Goal: Find specific page/section: Find specific page/section

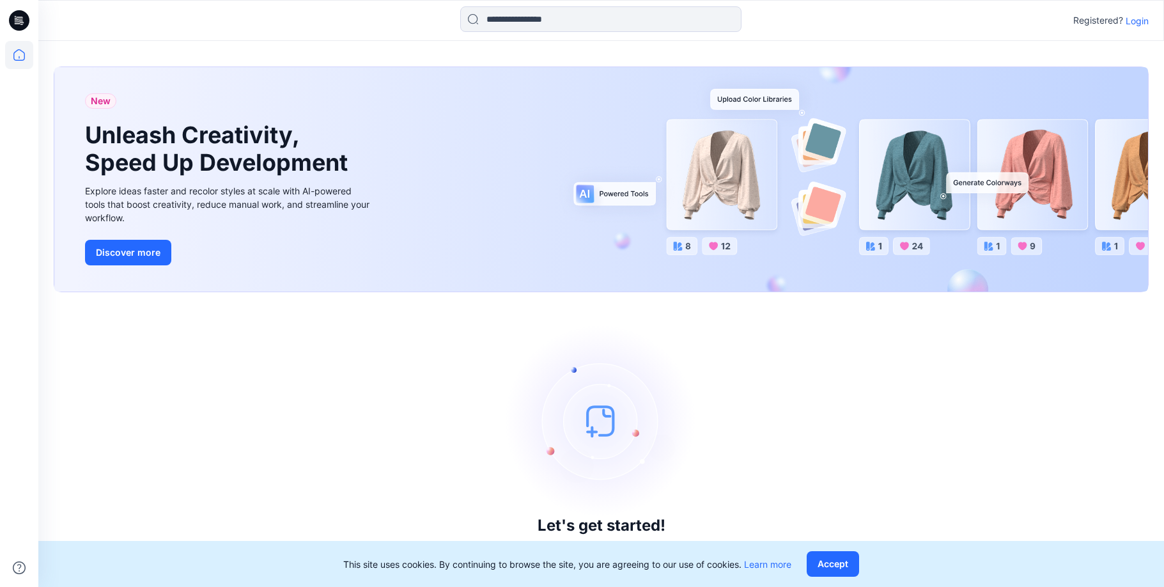
click at [940, 18] on p "Login" at bounding box center [1137, 20] width 23 height 13
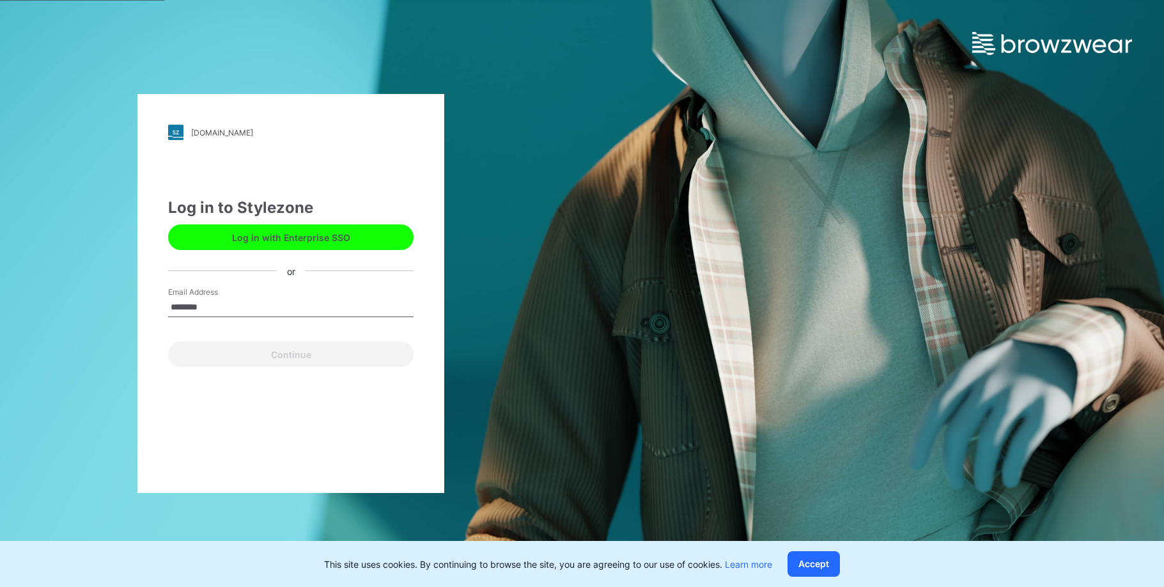
click at [222, 308] on input "********" at bounding box center [291, 307] width 246 height 19
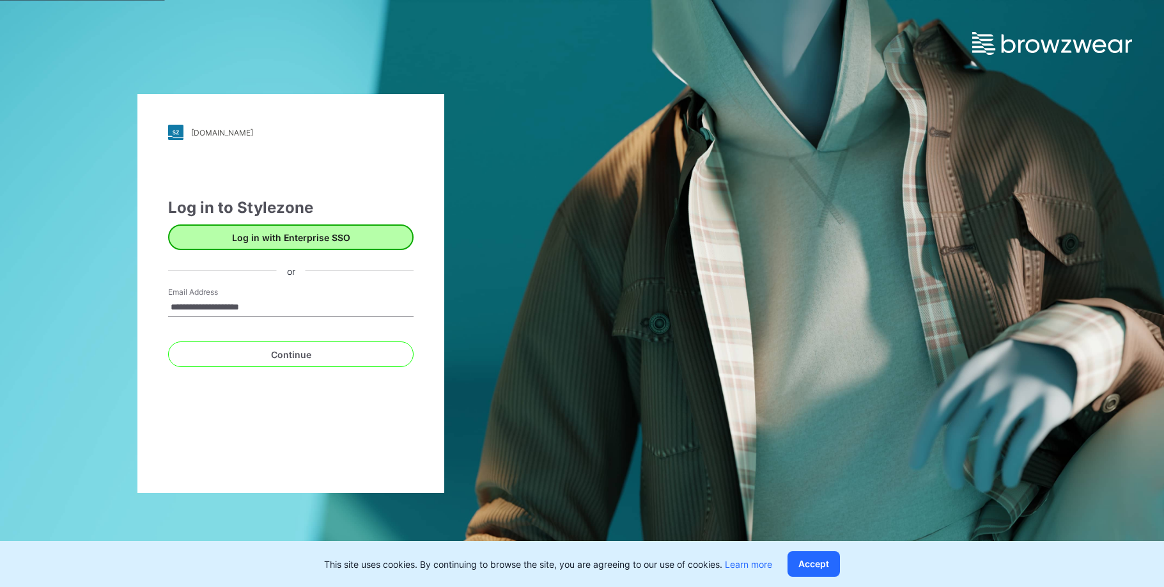
type input "**********"
click at [318, 238] on button "Log in with Enterprise SSO" at bounding box center [291, 237] width 246 height 26
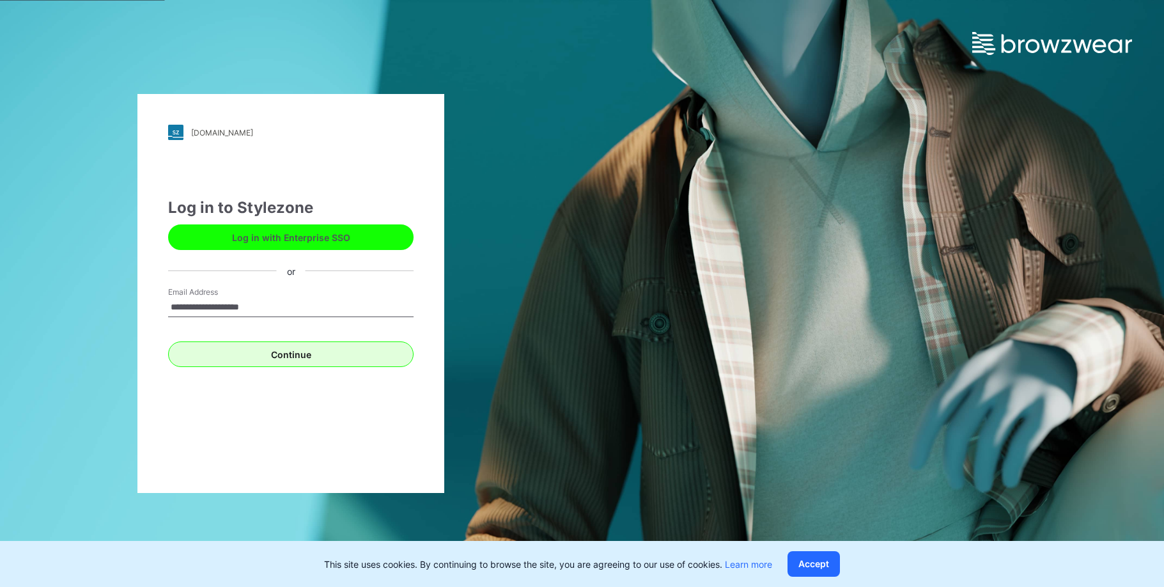
type input "**********"
click at [366, 349] on button "Continue" at bounding box center [291, 354] width 246 height 26
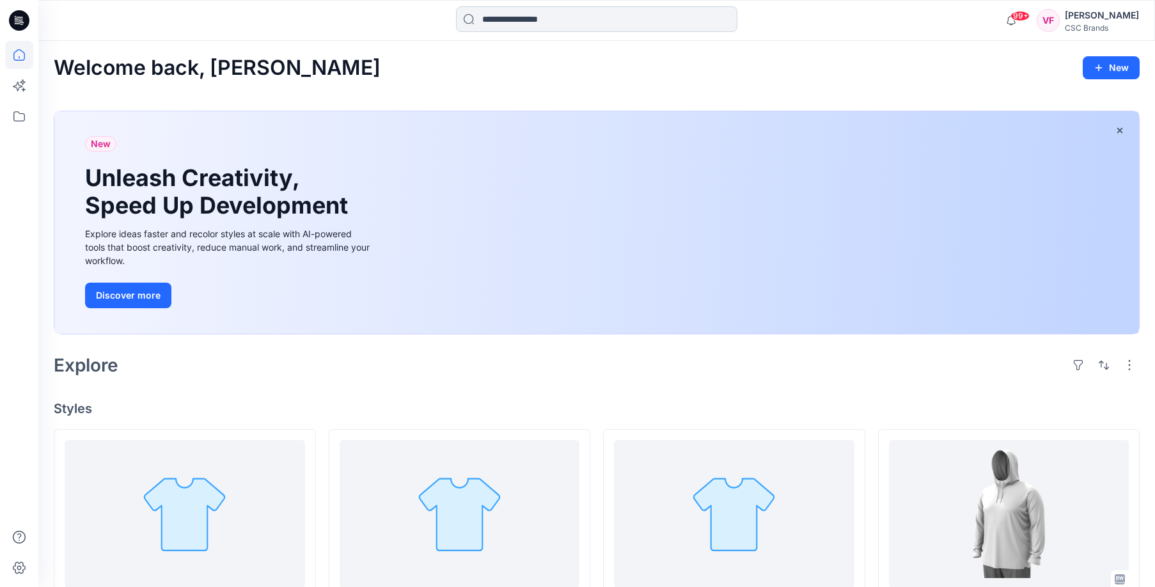
click at [519, 17] on input at bounding box center [596, 19] width 281 height 26
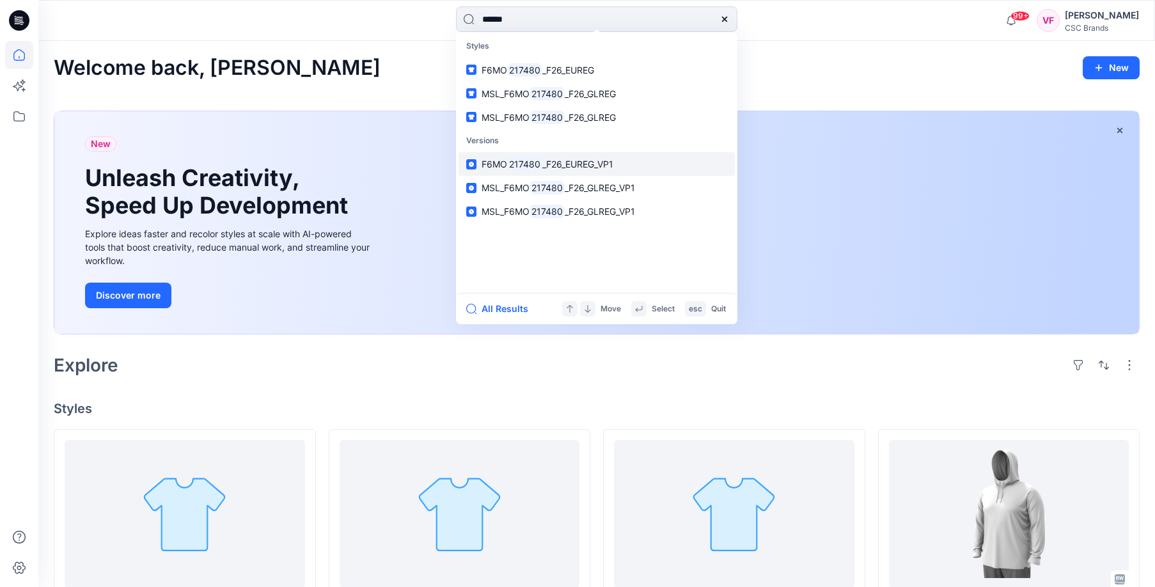
type input "******"
click at [561, 162] on span "_F26_EUREG_VP1" at bounding box center [577, 164] width 71 height 11
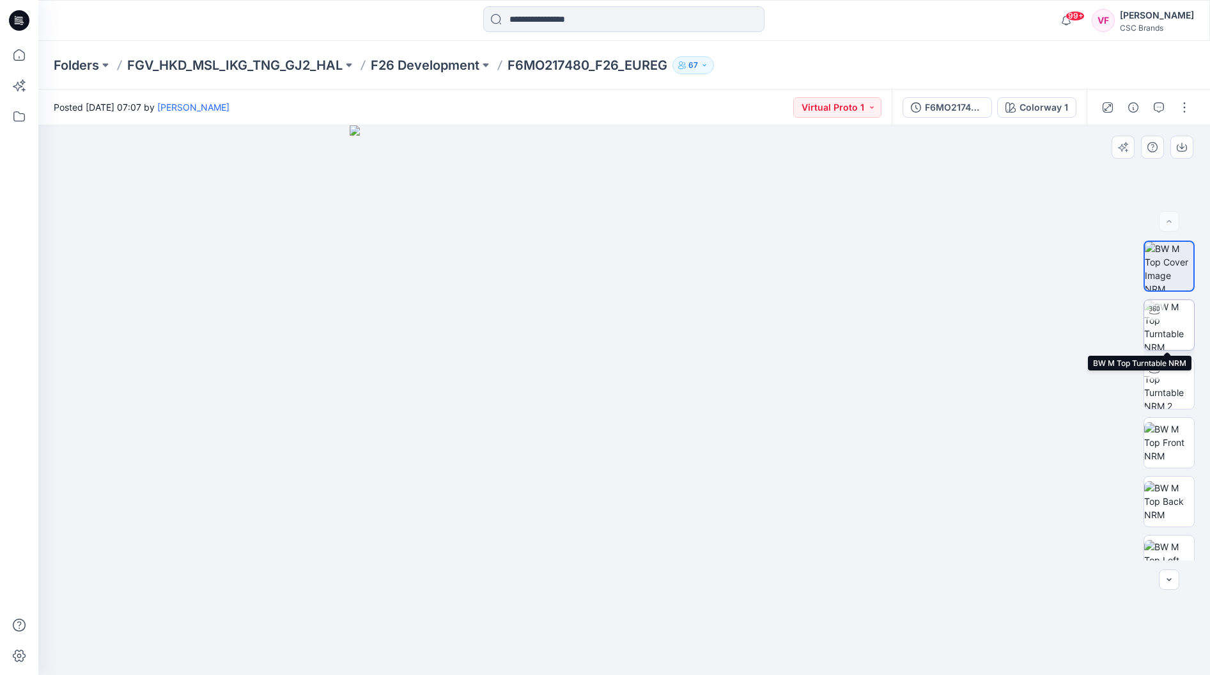
click at [1164, 325] on img at bounding box center [1169, 325] width 50 height 50
drag, startPoint x: 621, startPoint y: 659, endPoint x: 762, endPoint y: 628, distance: 144.7
click at [762, 586] on icon at bounding box center [626, 636] width 387 height 48
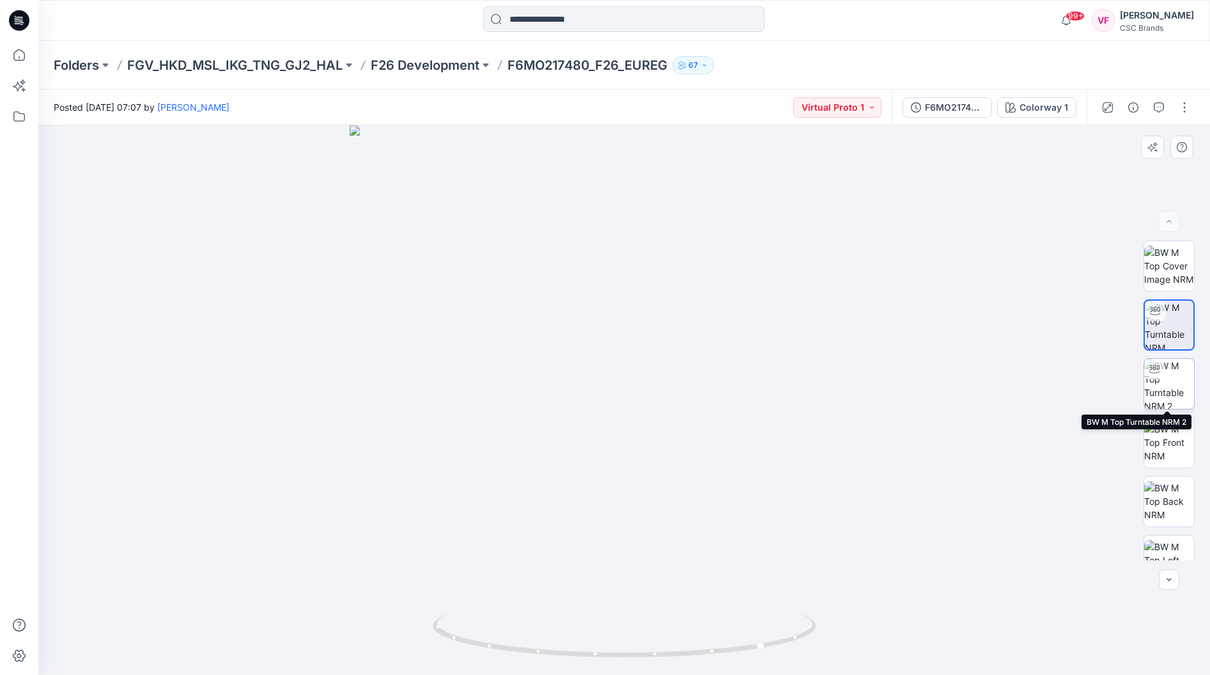
click at [1164, 381] on img at bounding box center [1169, 384] width 50 height 50
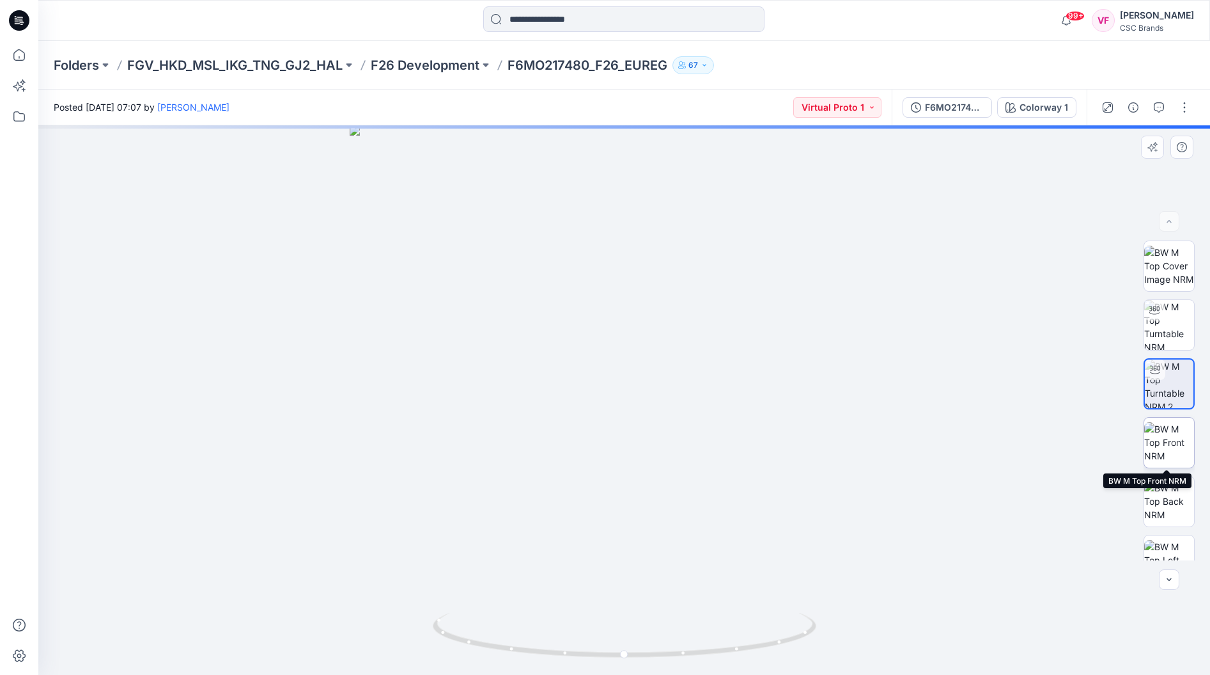
click at [1164, 444] on img at bounding box center [1169, 442] width 50 height 40
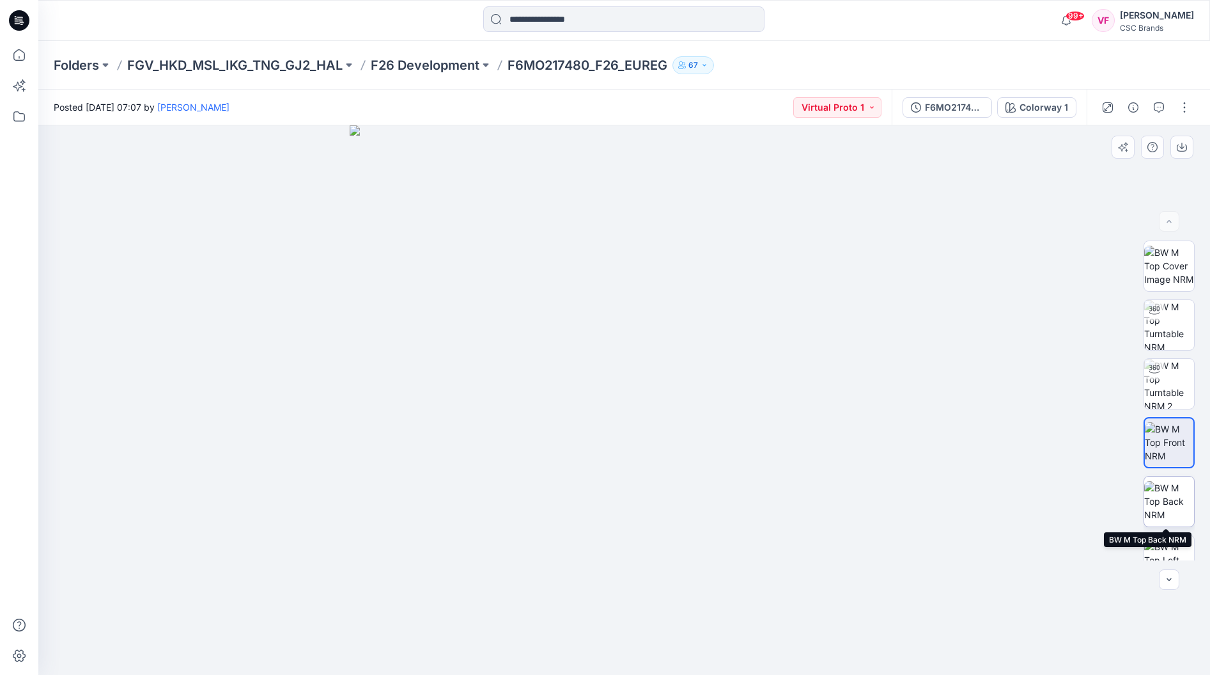
click at [1164, 507] on img at bounding box center [1169, 501] width 50 height 40
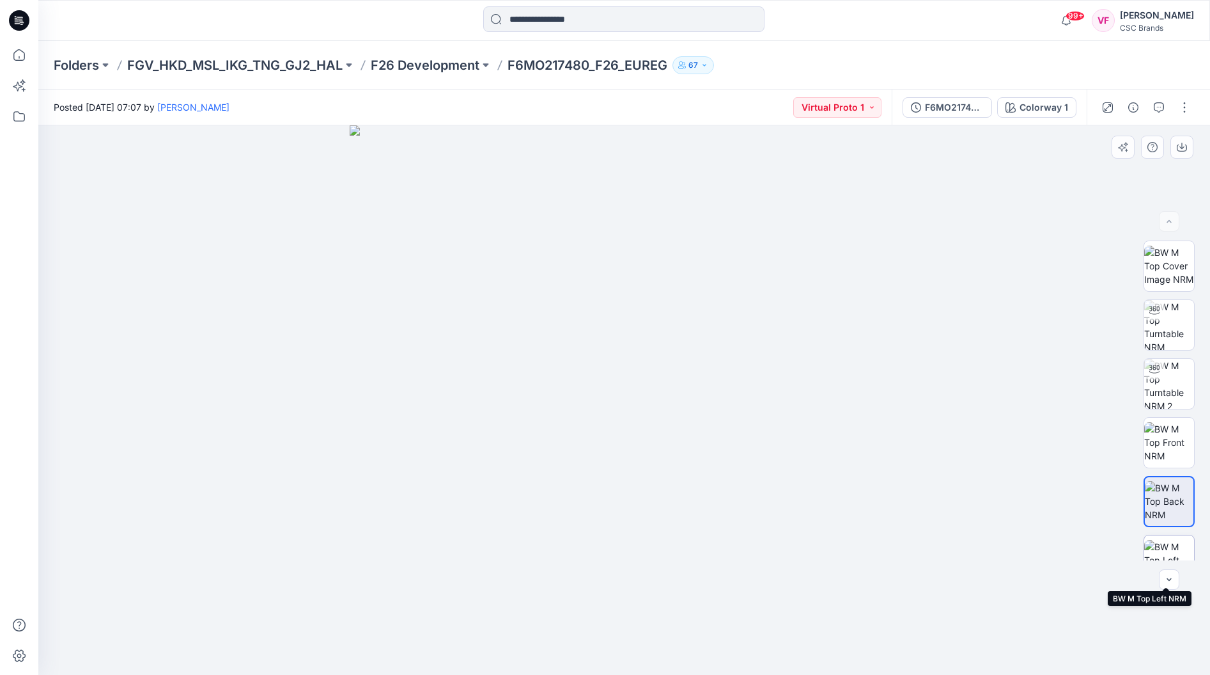
click at [1164, 549] on img at bounding box center [1169, 560] width 50 height 40
click at [1164, 576] on icon "button" at bounding box center [1169, 579] width 10 height 10
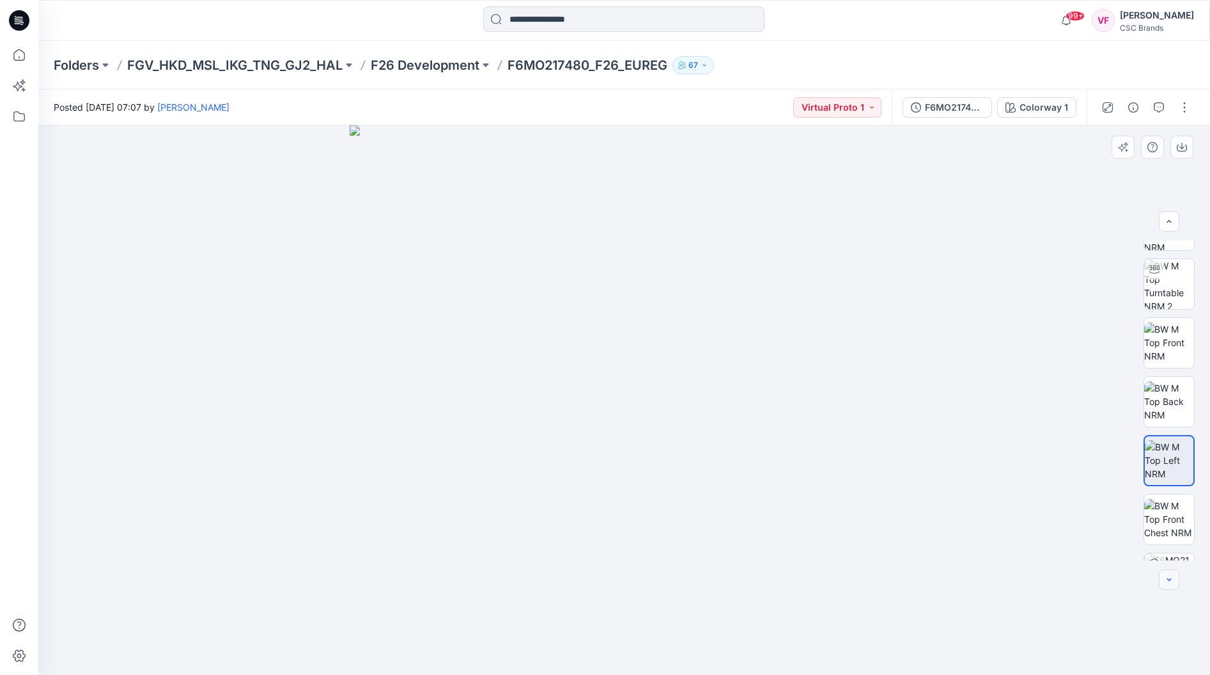
click at [1164, 575] on icon "button" at bounding box center [1169, 579] width 10 height 10
click at [1164, 575] on div at bounding box center [1169, 579] width 20 height 20
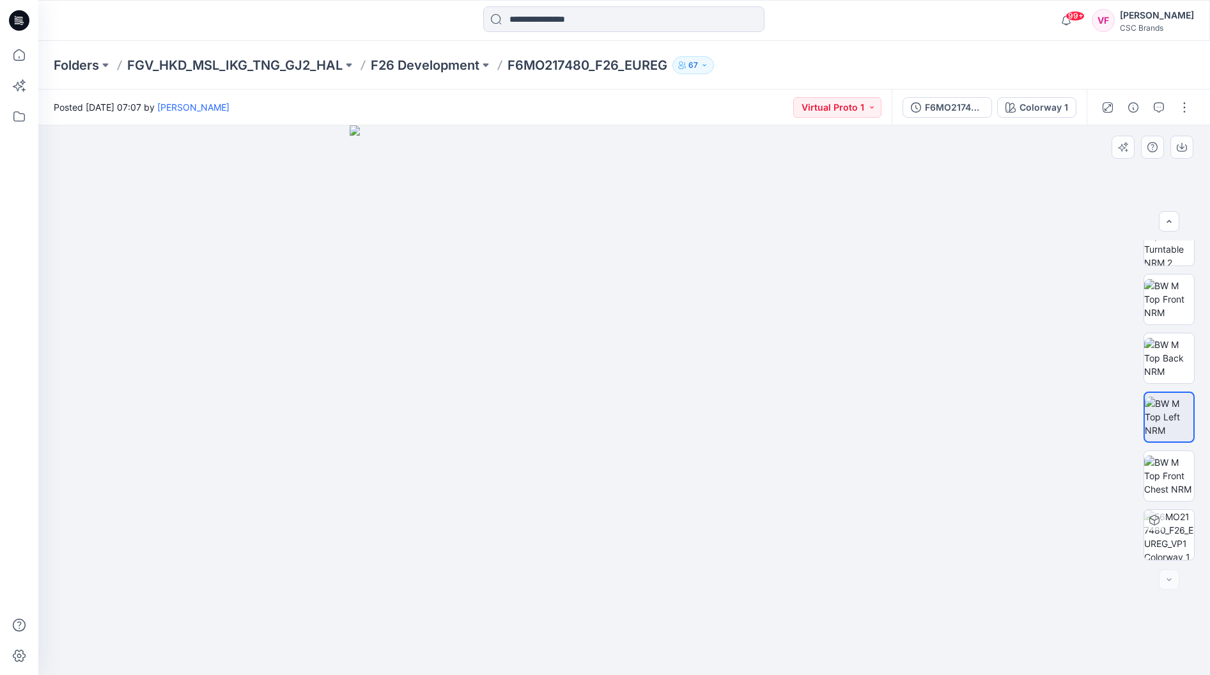
click at [1164, 574] on div at bounding box center [1169, 579] width 20 height 20
click at [532, 19] on input at bounding box center [623, 19] width 281 height 26
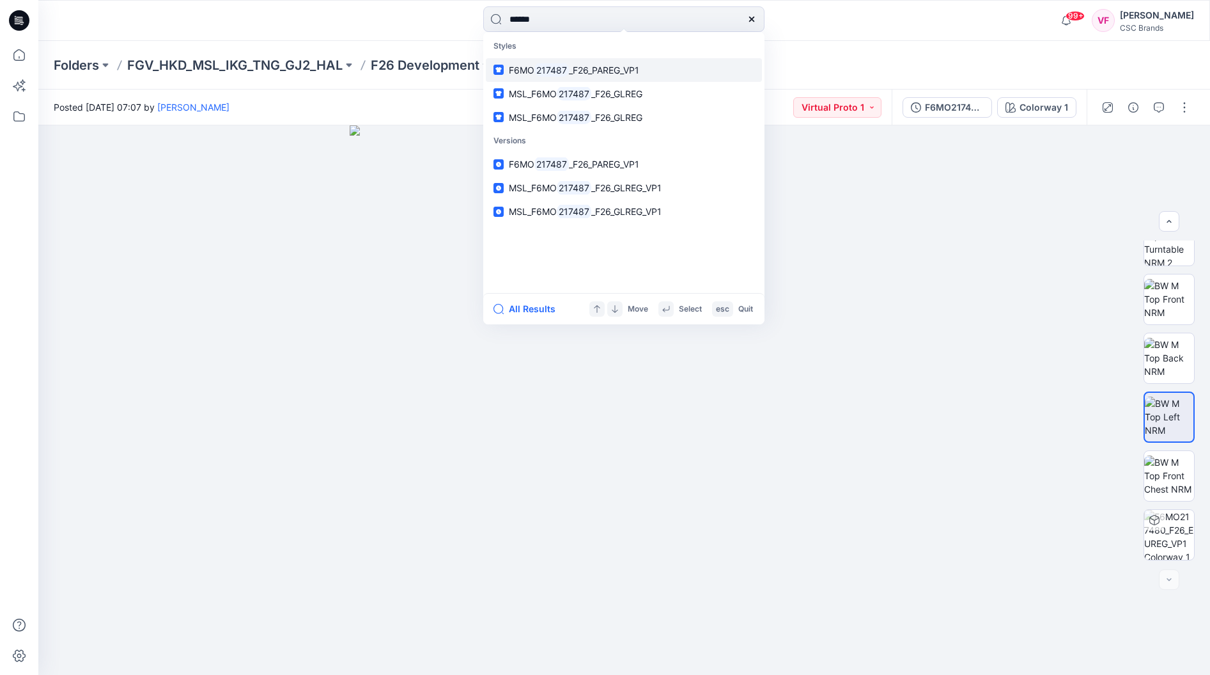
type input "******"
click at [563, 66] on mark "217487" at bounding box center [551, 70] width 35 height 15
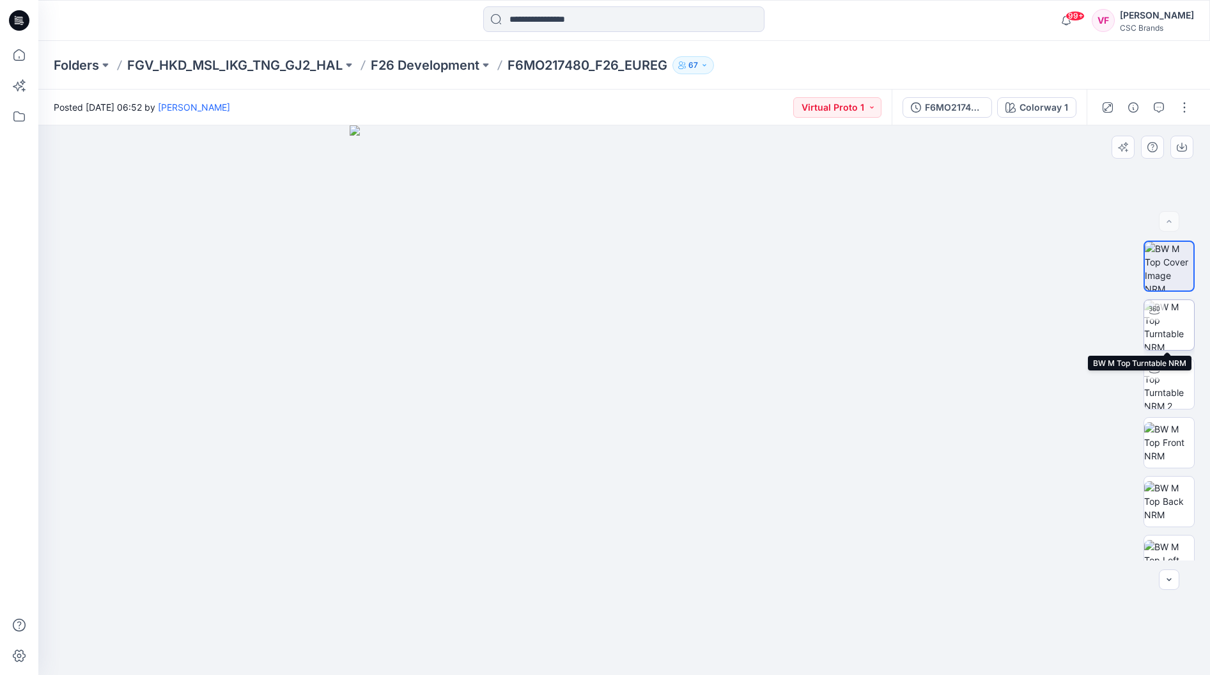
click at [1162, 321] on img at bounding box center [1169, 325] width 50 height 50
drag, startPoint x: 628, startPoint y: 655, endPoint x: 616, endPoint y: 650, distance: 12.9
click at [616, 586] on icon at bounding box center [626, 636] width 387 height 48
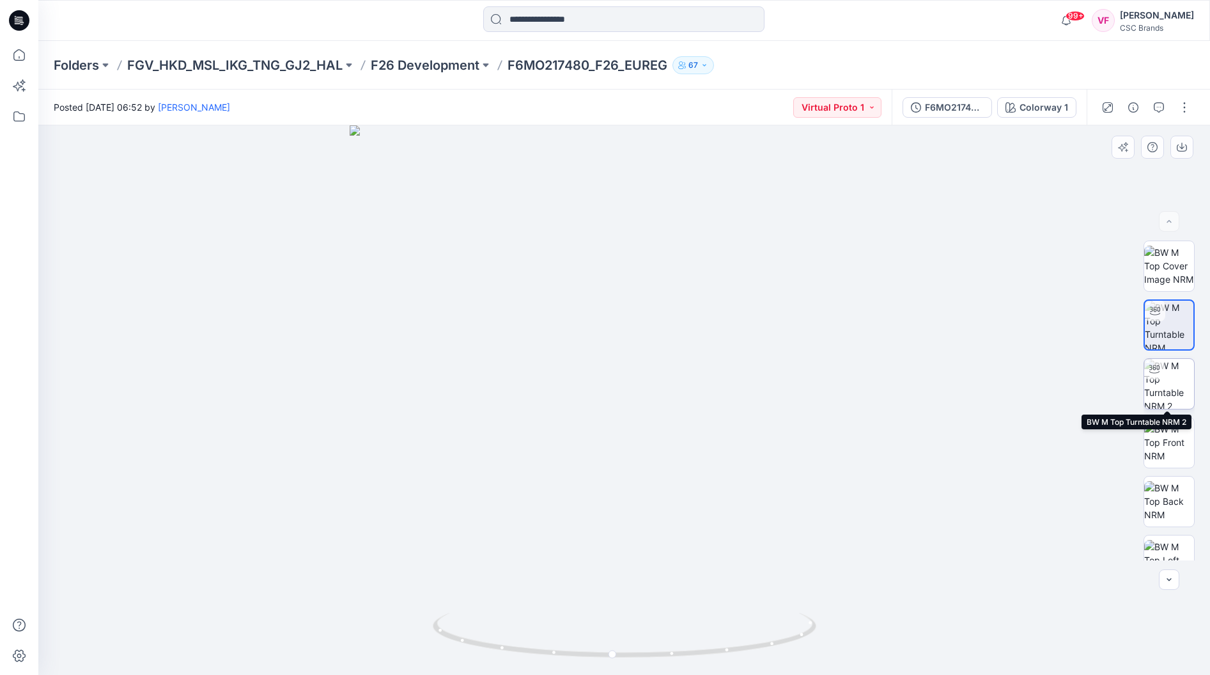
click at [1164, 382] on img at bounding box center [1169, 384] width 50 height 50
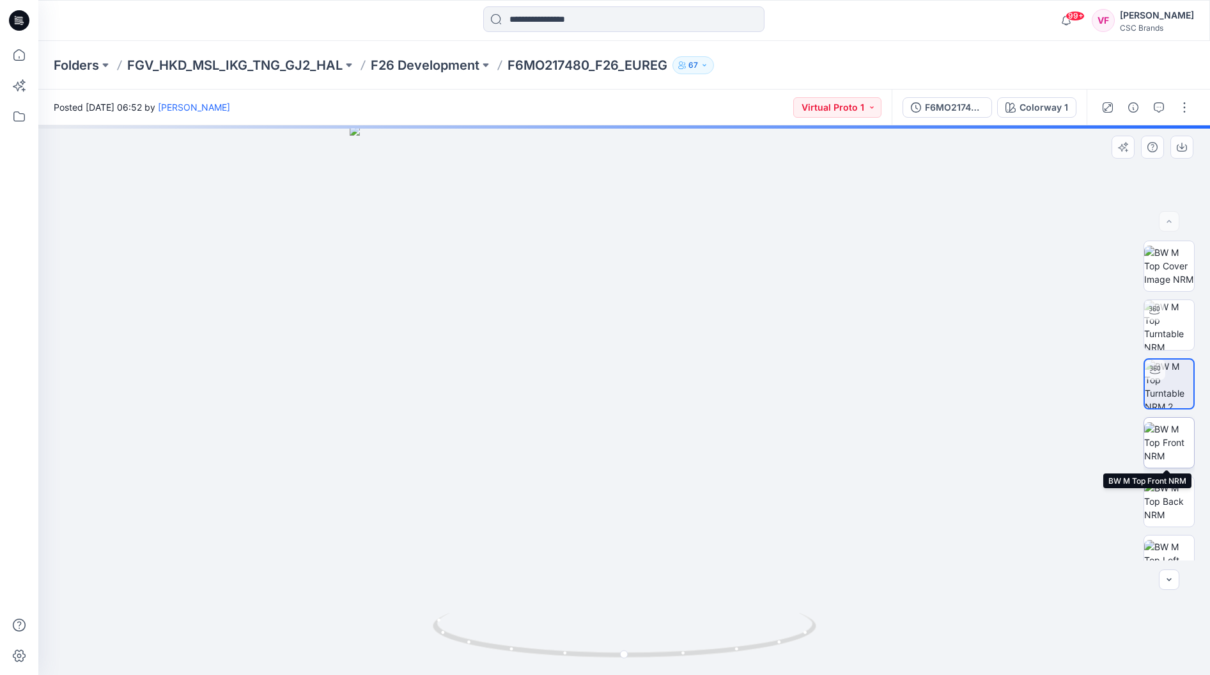
click at [1164, 440] on img at bounding box center [1169, 442] width 50 height 40
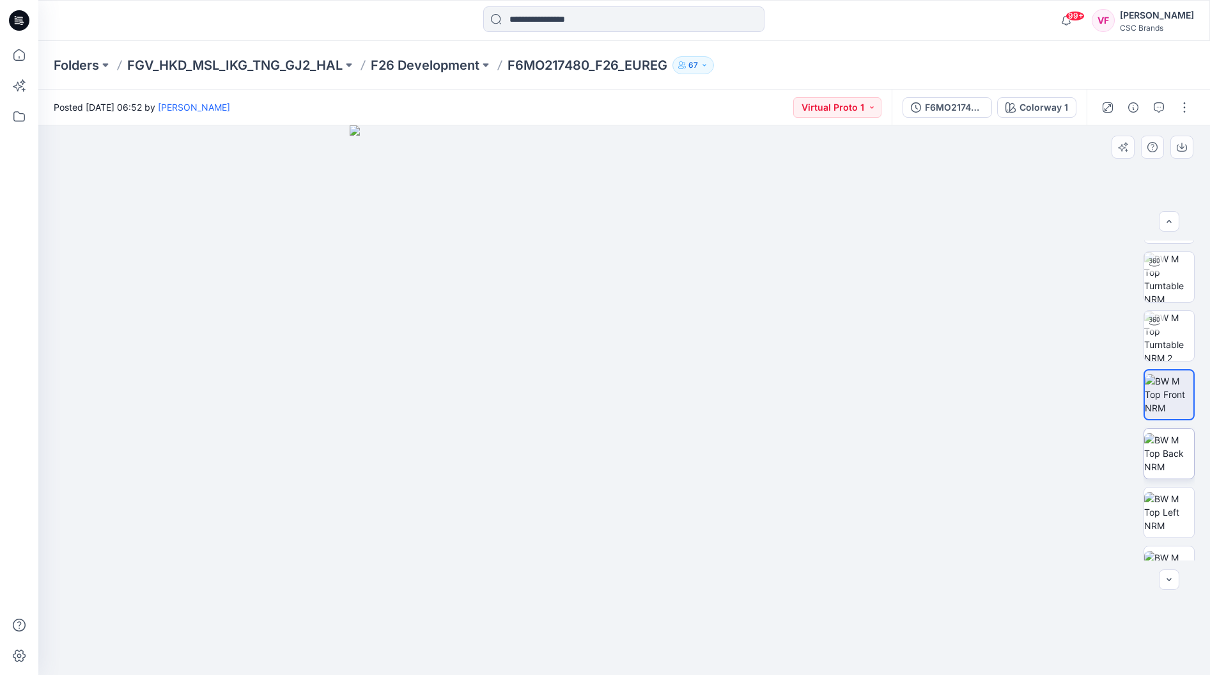
scroll to position [48, 0]
click at [1164, 447] on img at bounding box center [1169, 453] width 50 height 40
click at [1164, 491] on img at bounding box center [1169, 490] width 50 height 40
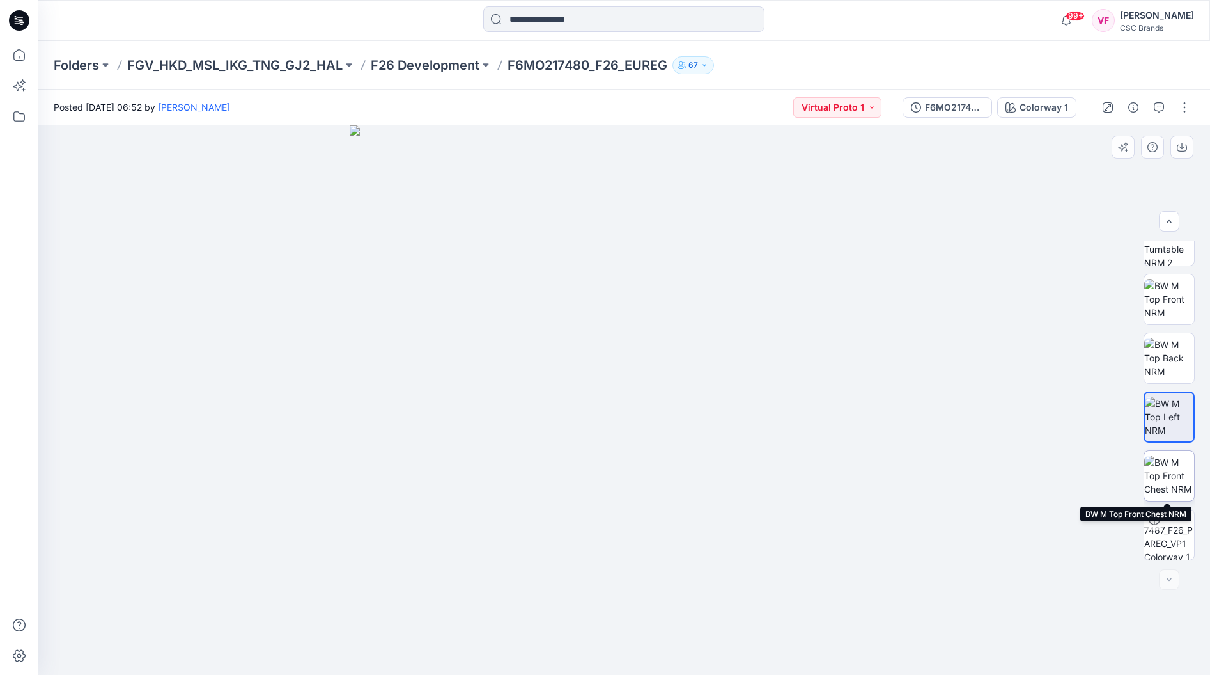
click at [1164, 480] on img at bounding box center [1169, 475] width 50 height 40
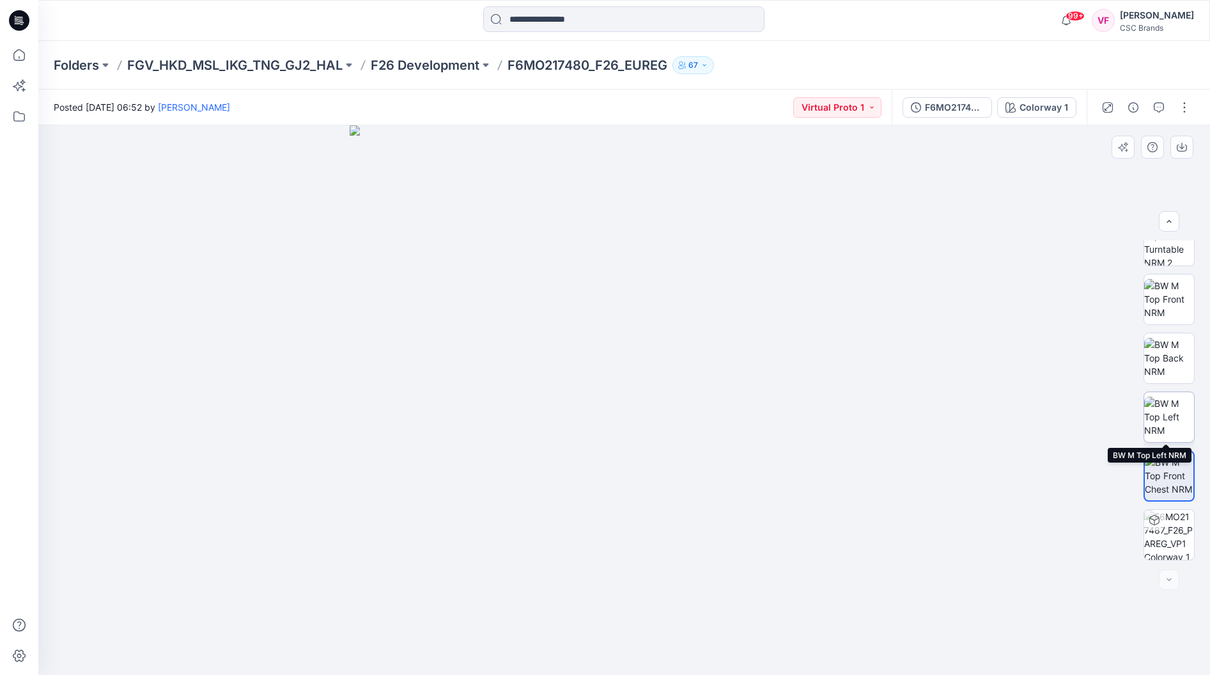
click at [1164, 426] on img at bounding box center [1169, 416] width 50 height 40
